Goal: Check status: Check status

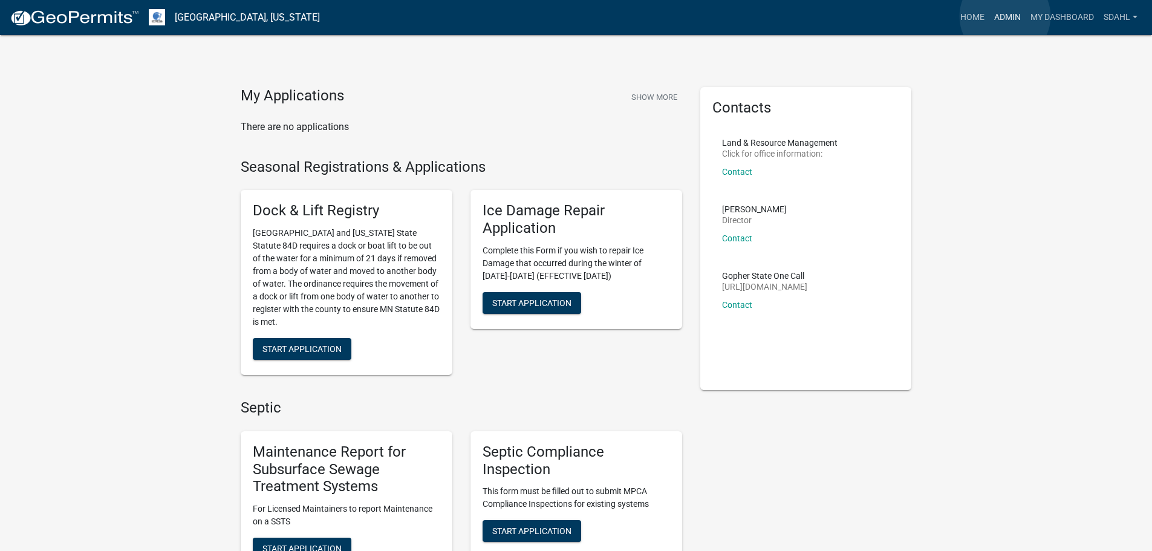
click at [1005, 16] on link "Admin" at bounding box center [1007, 17] width 36 height 23
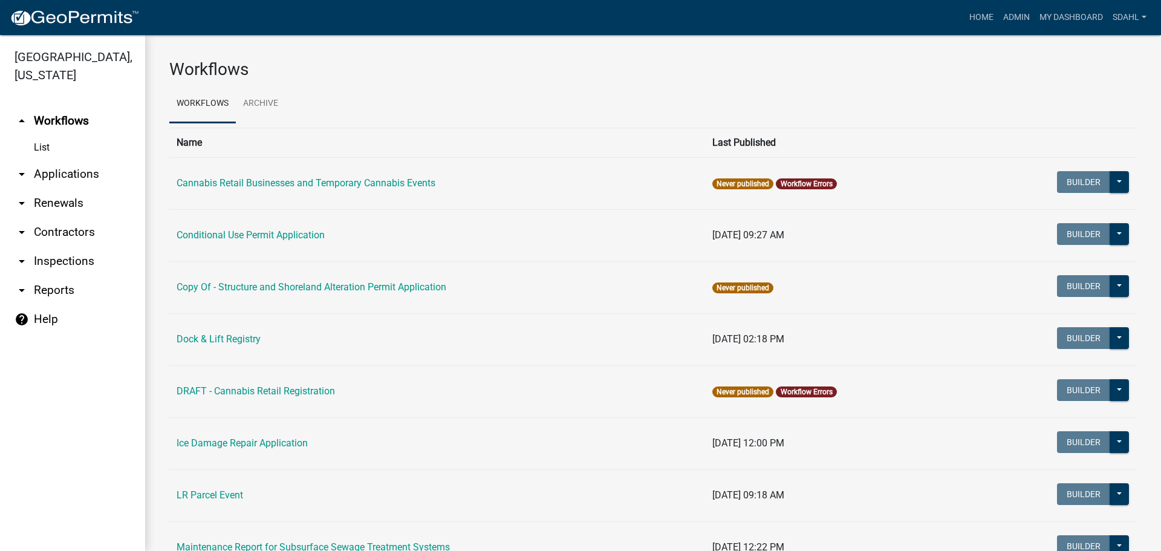
click at [74, 172] on link "arrow_drop_down Applications" at bounding box center [72, 174] width 145 height 29
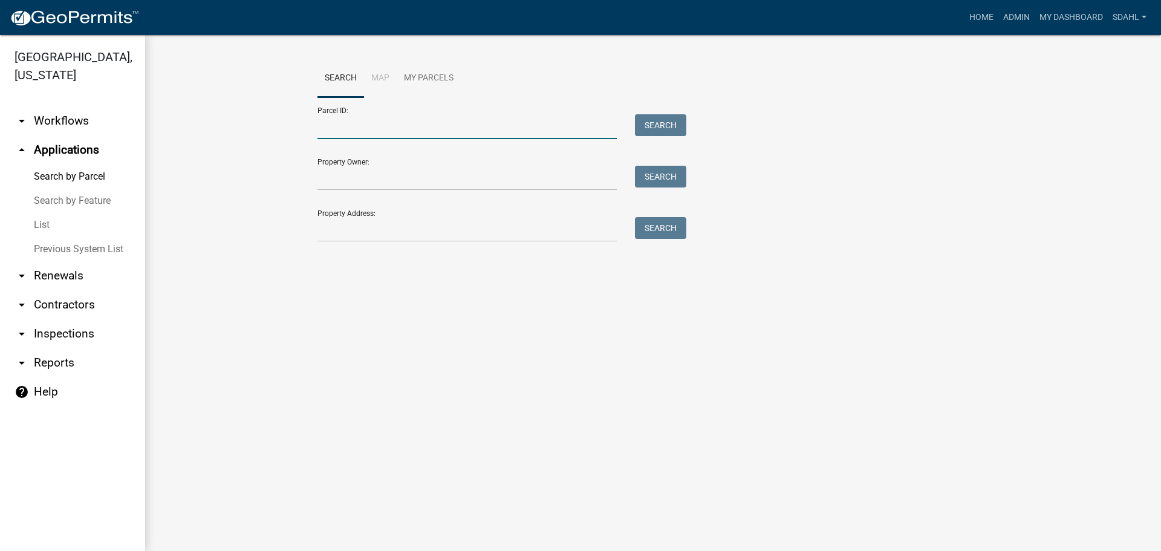
click at [415, 132] on input "Parcel ID:" at bounding box center [466, 126] width 299 height 25
click at [473, 126] on input "Parcel ID:" at bounding box center [466, 126] width 299 height 25
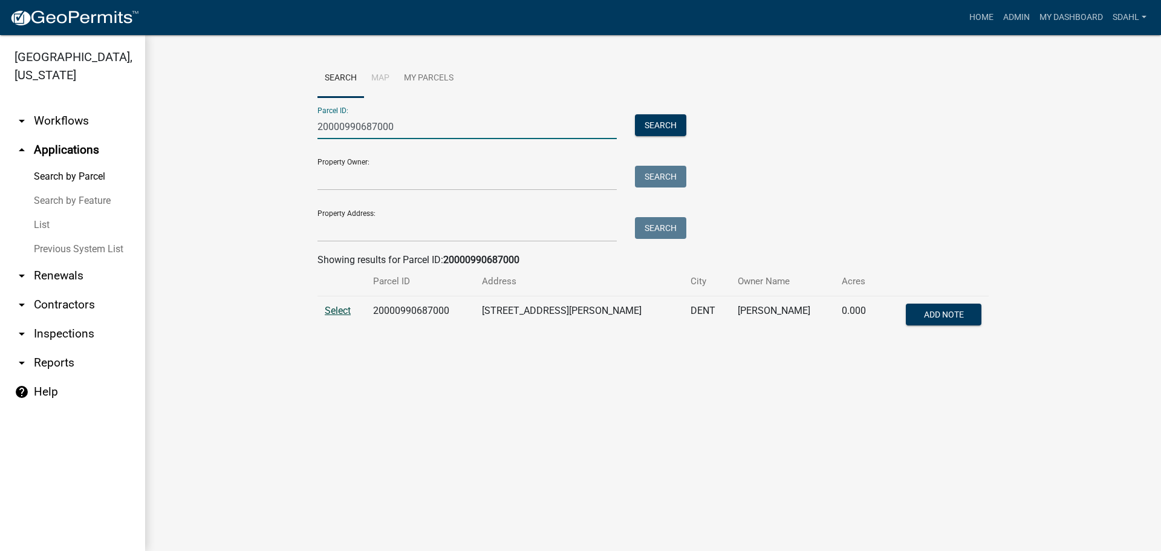
type input "20000990687000"
click at [339, 312] on span "Select" at bounding box center [338, 310] width 26 height 11
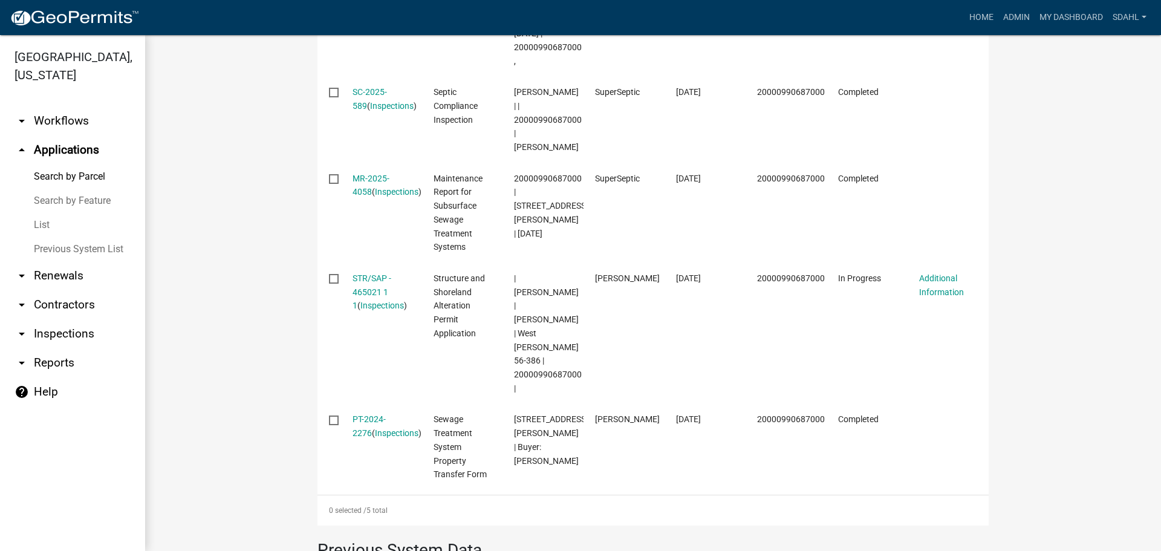
scroll to position [544, 0]
